Goal: Feedback & Contribution: Leave review/rating

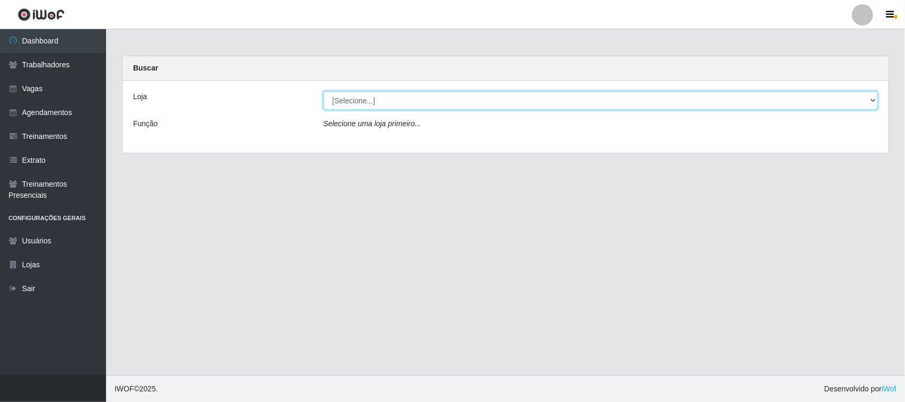
click at [389, 97] on select "[Selecione...] Nordestão - [GEOGRAPHIC_DATA]" at bounding box center [600, 100] width 554 height 19
select select "420"
click at [323, 91] on select "[Selecione...] Nordestão - [GEOGRAPHIC_DATA]" at bounding box center [600, 100] width 554 height 19
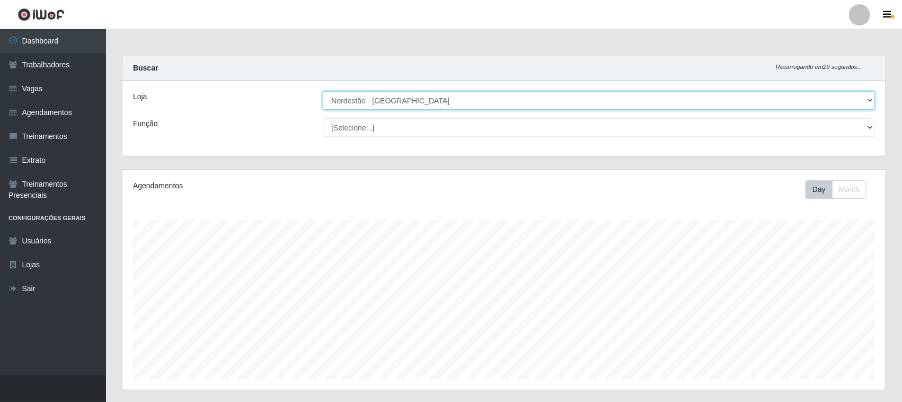
scroll to position [221, 763]
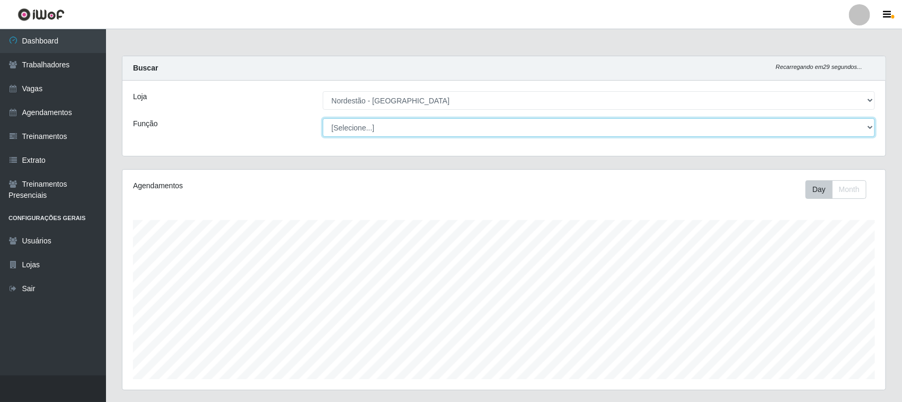
click at [367, 126] on select "[Selecione...] Balconista de Padaria Balconista de Padaria + Balconista de Pada…" at bounding box center [599, 127] width 553 height 19
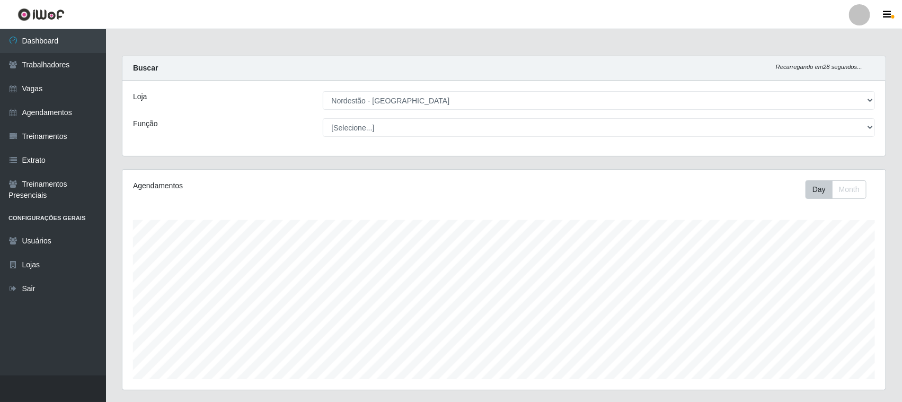
click at [284, 146] on div "Loja [Selecione...] Nordestão - [GEOGRAPHIC_DATA] Função [Selecione...] Balconi…" at bounding box center [503, 118] width 763 height 75
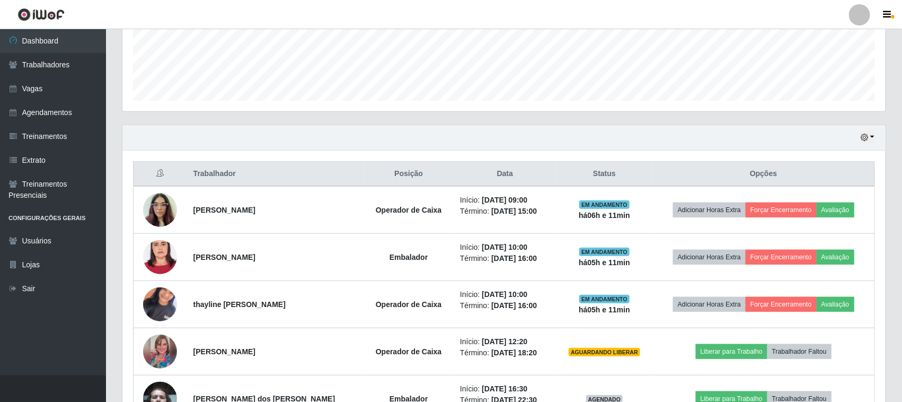
scroll to position [331, 0]
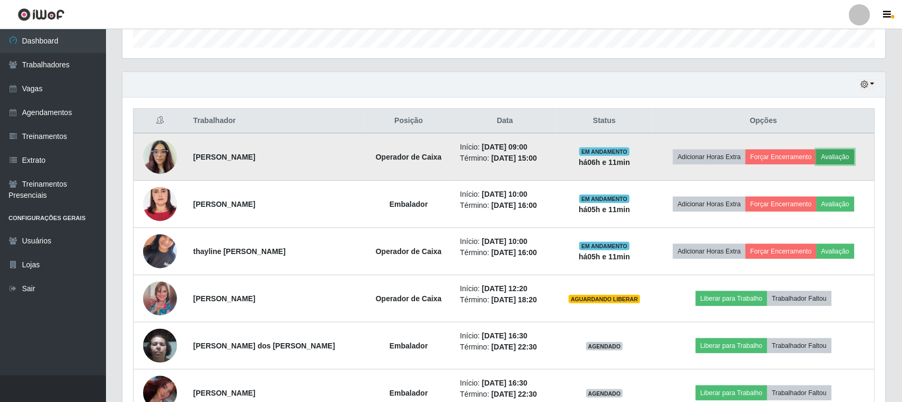
click at [833, 159] on button "Avaliação" at bounding box center [836, 156] width 38 height 15
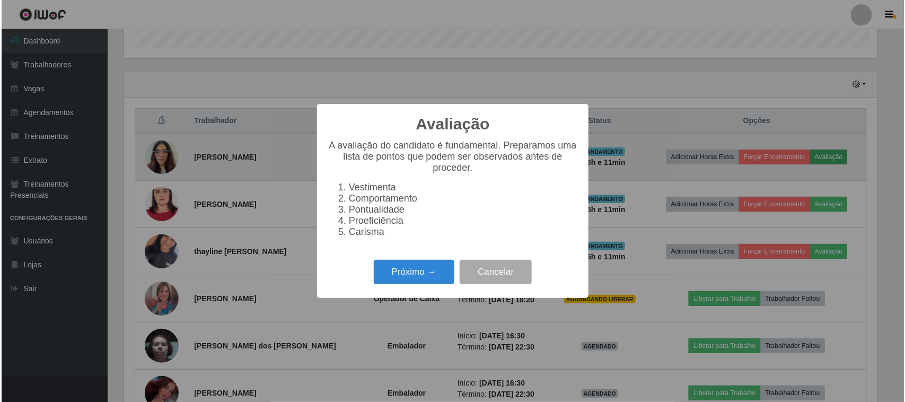
scroll to position [221, 756]
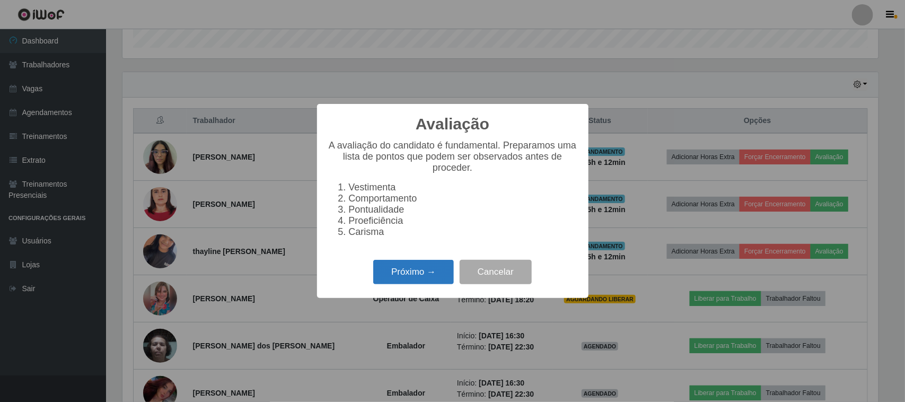
click at [427, 279] on button "Próximo →" at bounding box center [413, 272] width 81 height 25
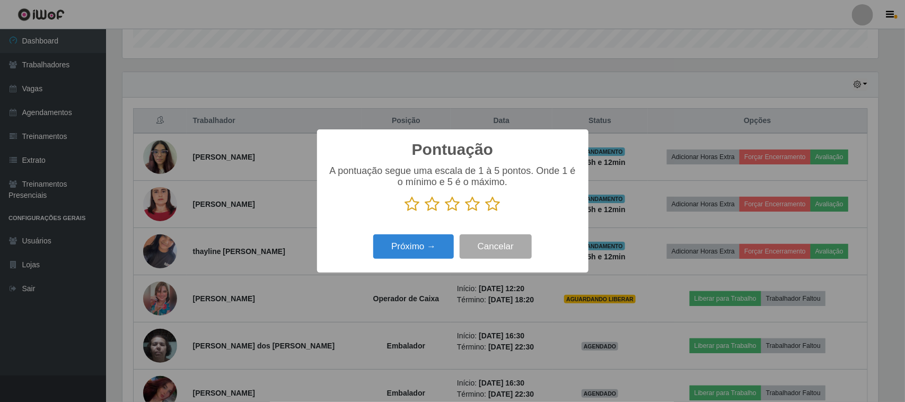
click at [495, 205] on icon at bounding box center [493, 204] width 15 height 16
click at [486, 212] on input "radio" at bounding box center [486, 212] width 0 height 0
click at [419, 241] on button "Próximo →" at bounding box center [413, 246] width 81 height 25
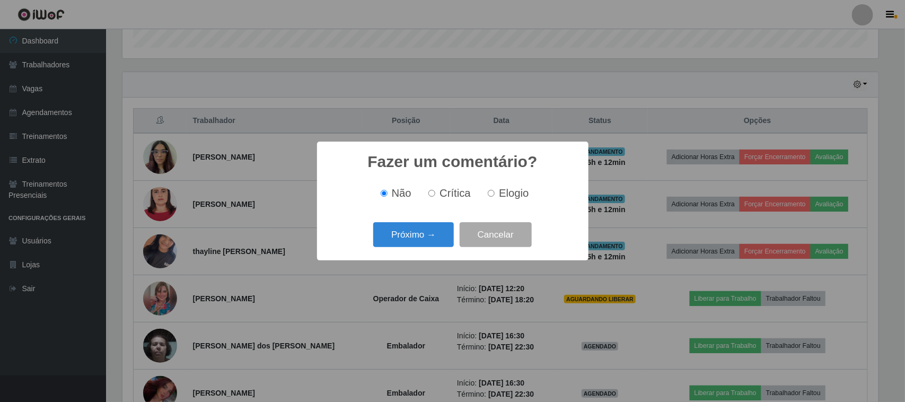
click at [492, 191] on input "Elogio" at bounding box center [491, 193] width 7 height 7
radio input "true"
click at [430, 231] on button "Próximo →" at bounding box center [413, 234] width 81 height 25
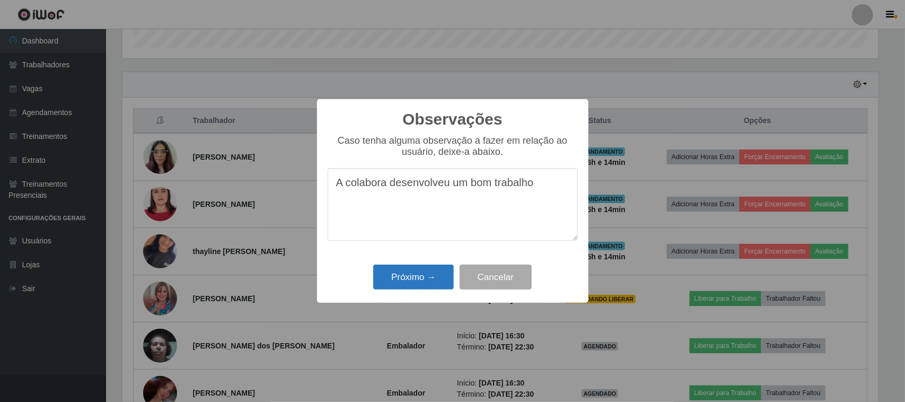
type textarea "A colabora desenvolveu um bom trabalho"
click at [384, 277] on button "Próximo →" at bounding box center [413, 277] width 81 height 25
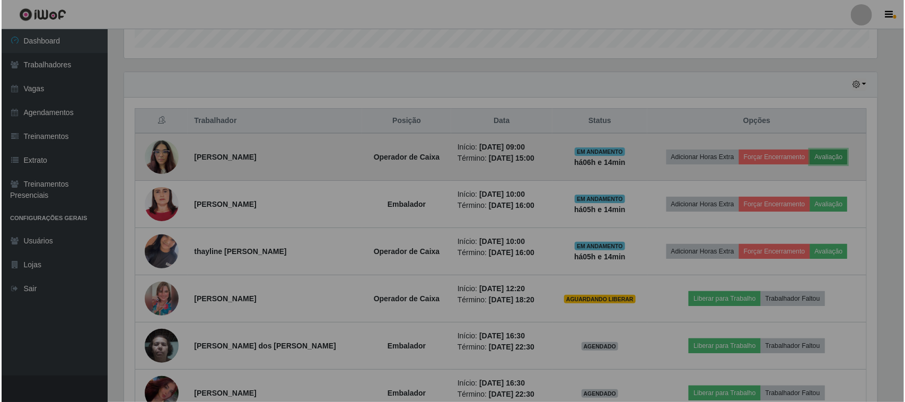
scroll to position [221, 763]
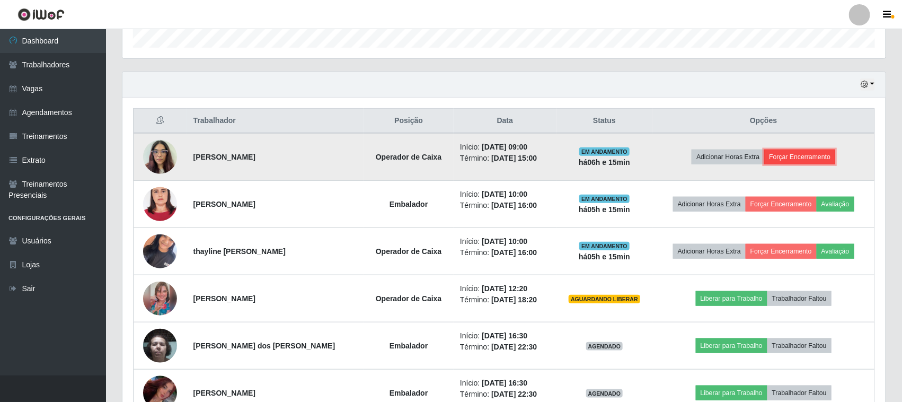
click at [799, 160] on button "Forçar Encerramento" at bounding box center [799, 156] width 71 height 15
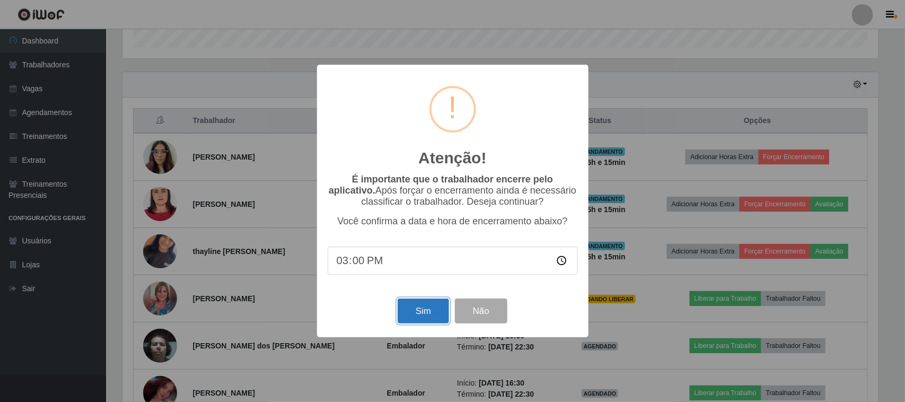
click at [419, 315] on button "Sim" at bounding box center [423, 310] width 51 height 25
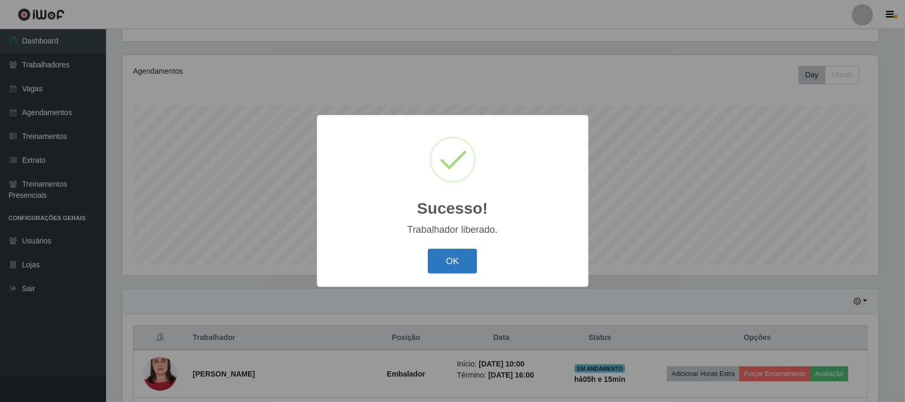
click at [460, 266] on button "OK" at bounding box center [452, 261] width 49 height 25
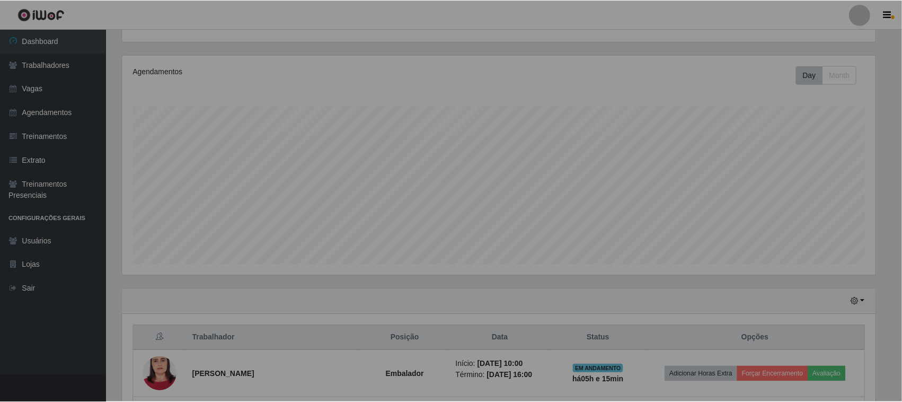
scroll to position [221, 763]
